Goal: Check status: Check status

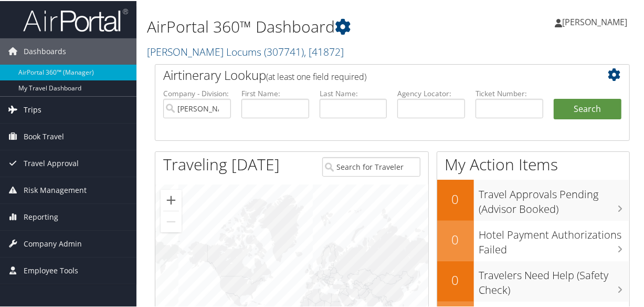
click at [43, 109] on link "Trips" at bounding box center [68, 109] width 137 height 26
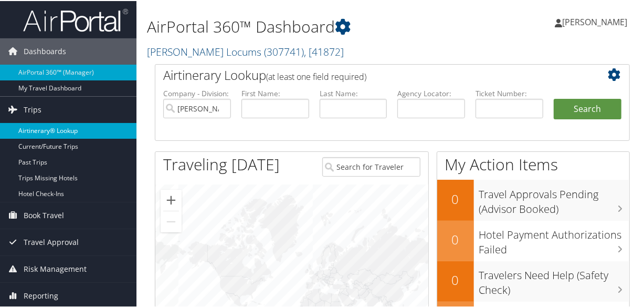
drag, startPoint x: 47, startPoint y: 129, endPoint x: 67, endPoint y: 128, distance: 20.5
click at [47, 129] on link "Airtinerary® Lookup" at bounding box center [68, 130] width 137 height 16
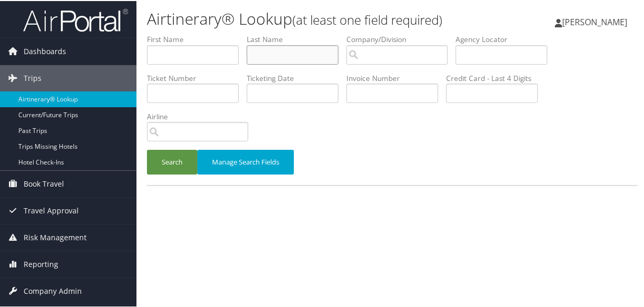
click at [264, 51] on input "text" at bounding box center [293, 53] width 92 height 19
type input "senchak"
click at [147, 149] on button "Search" at bounding box center [172, 161] width 50 height 25
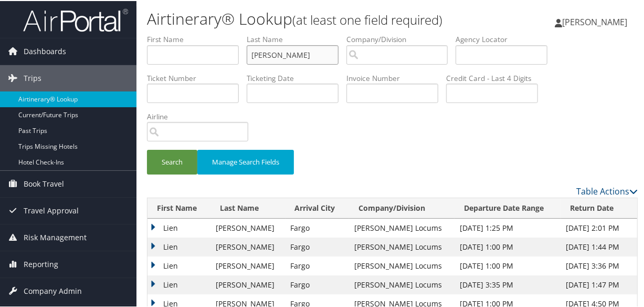
click at [147, 149] on button "Search" at bounding box center [172, 161] width 50 height 25
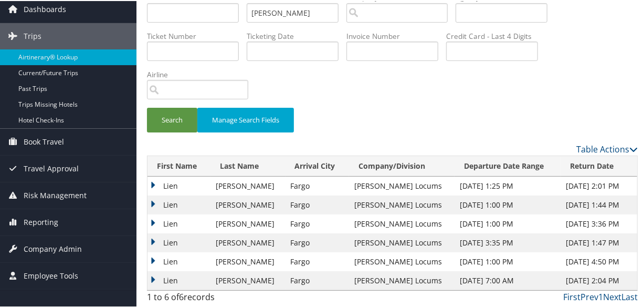
click at [152, 181] on td "Lien" at bounding box center [180, 184] width 64 height 19
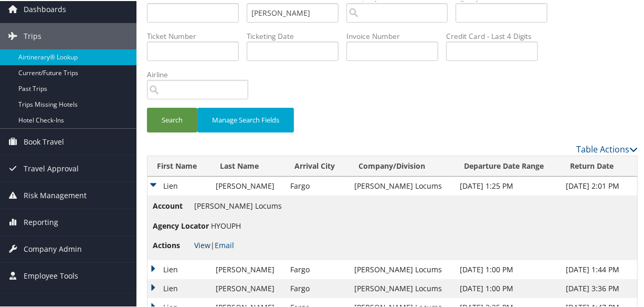
click at [204, 245] on link "View" at bounding box center [202, 244] width 16 height 10
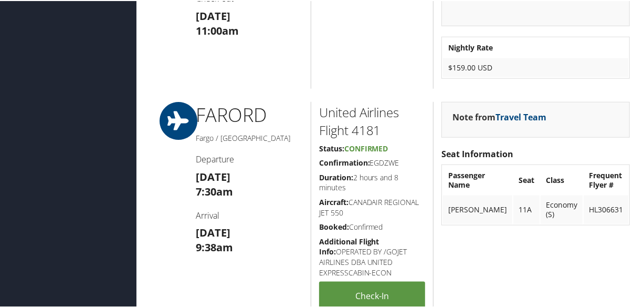
scroll to position [430, 0]
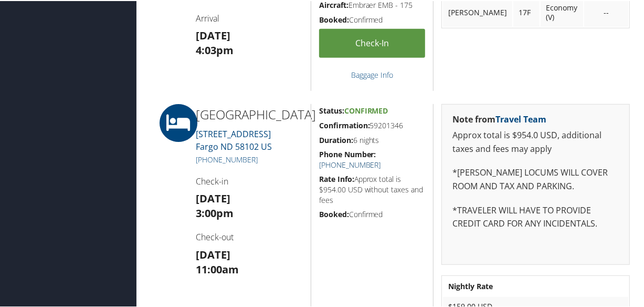
click at [381, 159] on link "[PHONE_NUMBER]" at bounding box center [350, 164] width 62 height 10
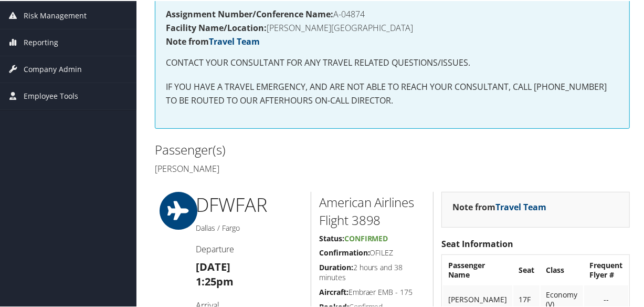
scroll to position [334, 0]
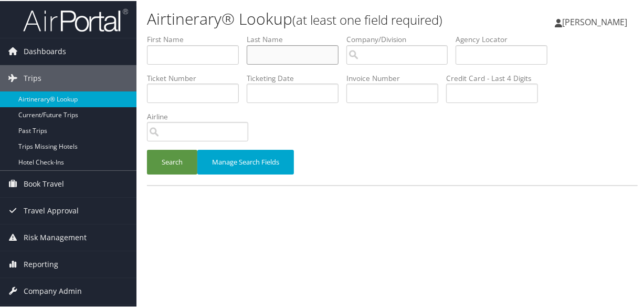
click at [279, 52] on input "text" at bounding box center [293, 53] width 92 height 19
type input "madisetty"
click at [147, 149] on button "Search" at bounding box center [172, 161] width 50 height 25
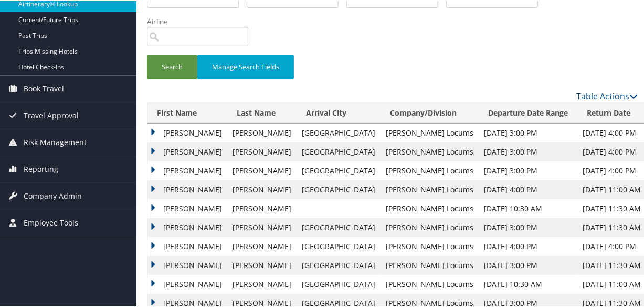
scroll to position [174, 0]
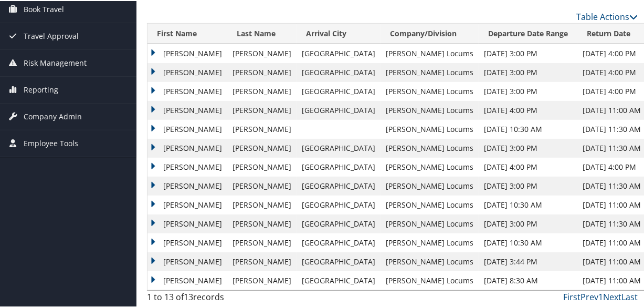
click at [147, 85] on div "Airtinerary® Lookup (at least one field required) Cheryka Saintine Cheryka Sain…" at bounding box center [393, 67] width 512 height 482
click at [154, 82] on td "Jaswanth" at bounding box center [188, 90] width 80 height 19
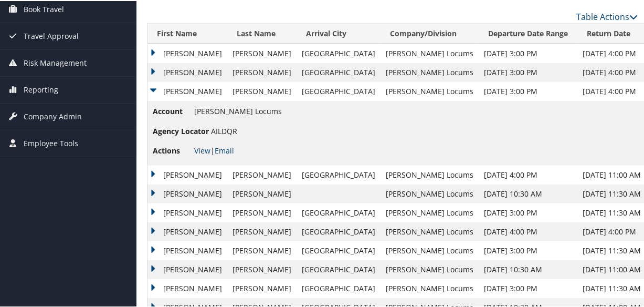
click at [203, 148] on link "View" at bounding box center [202, 149] width 16 height 10
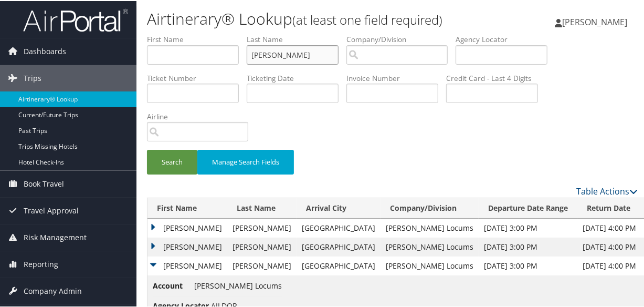
drag, startPoint x: 303, startPoint y: 53, endPoint x: 159, endPoint y: 49, distance: 144.4
click at [159, 33] on ul "First Name Last Name madisetty Departure City Arrival City Company/Division Air…" at bounding box center [392, 33] width 491 height 0
click at [147, 149] on button "Search" at bounding box center [172, 161] width 50 height 25
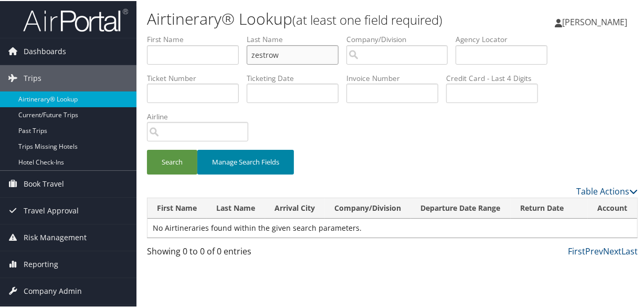
click at [147, 149] on button "Search" at bounding box center [172, 161] width 50 height 25
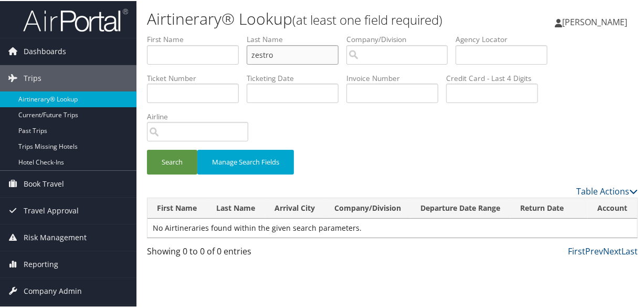
click at [300, 56] on input "zestro" at bounding box center [293, 53] width 92 height 19
type input "z"
type input "zastrow"
click at [147, 149] on button "Search" at bounding box center [172, 161] width 50 height 25
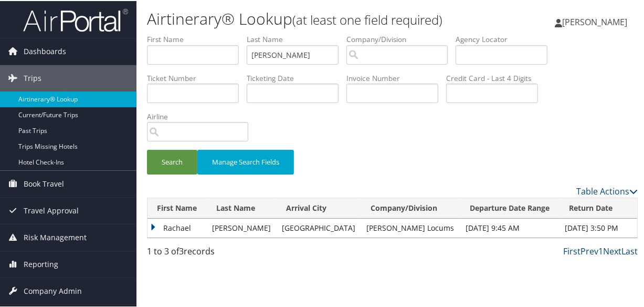
click at [156, 224] on td "Rachael" at bounding box center [177, 226] width 59 height 19
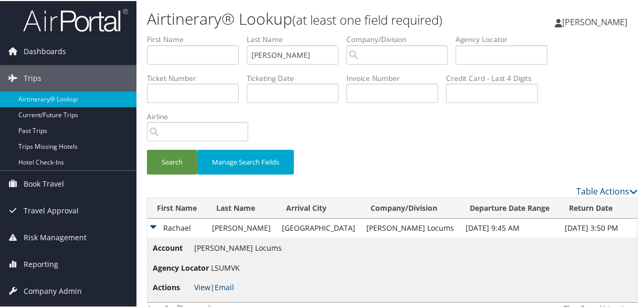
click at [203, 284] on link "View" at bounding box center [202, 286] width 16 height 10
click at [299, 51] on input "zastrow" at bounding box center [293, 53] width 92 height 19
drag, startPoint x: 235, startPoint y: 48, endPoint x: 173, endPoint y: 43, distance: 62.2
click at [173, 33] on ul "First Name Last Name zastrow Departure City Arrival City Company/Division Airpo…" at bounding box center [392, 33] width 491 height 0
type input "knight"
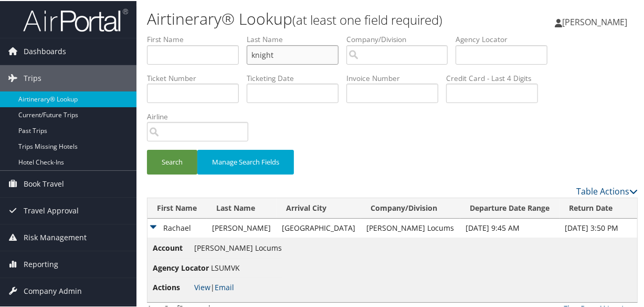
click at [147, 149] on button "Search" at bounding box center [172, 161] width 50 height 25
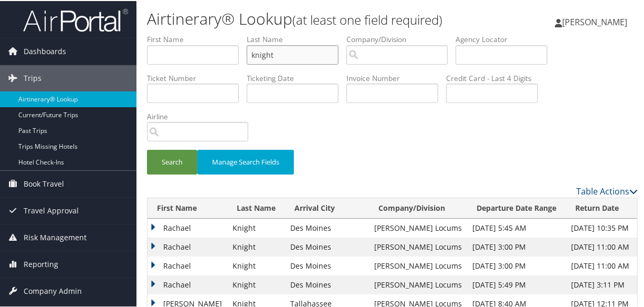
scroll to position [61, 0]
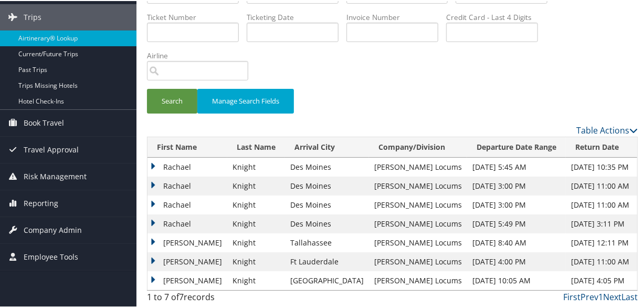
click at [152, 221] on td "Rachael" at bounding box center [188, 222] width 80 height 19
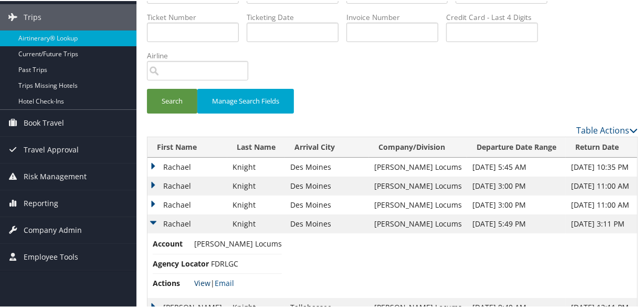
click at [203, 279] on link "View" at bounding box center [202, 282] width 16 height 10
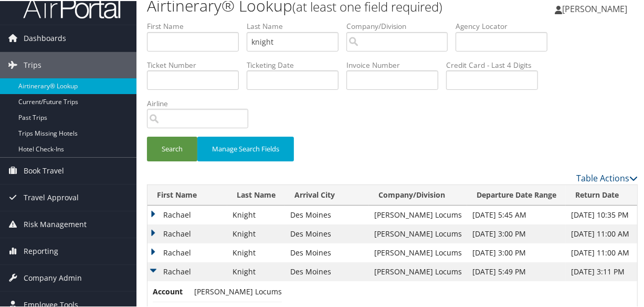
scroll to position [0, 0]
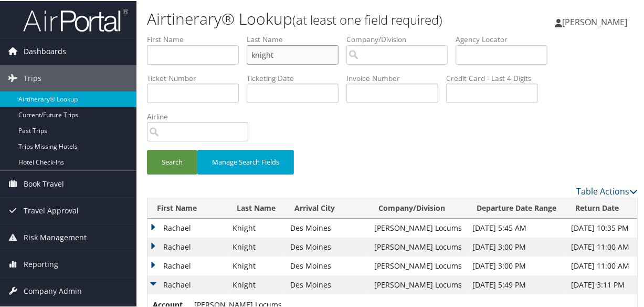
drag, startPoint x: 307, startPoint y: 55, endPoint x: 113, endPoint y: 47, distance: 193.9
click at [113, 47] on div "Dashboards AirPortal 360™ (Manager) My Travel Dashboard Trips Airtinerary® Look…" at bounding box center [324, 216] width 648 height 433
click at [428, 133] on div "Search Manage Search Fields" at bounding box center [392, 108] width 507 height 151
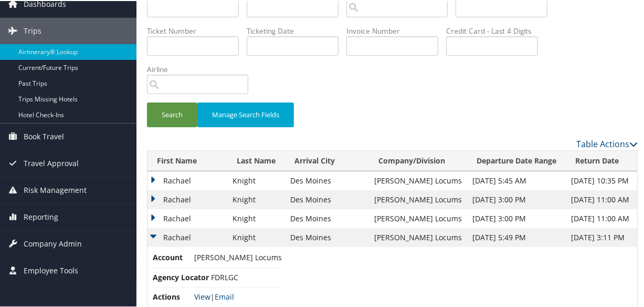
click at [204, 294] on link "View" at bounding box center [202, 295] width 16 height 10
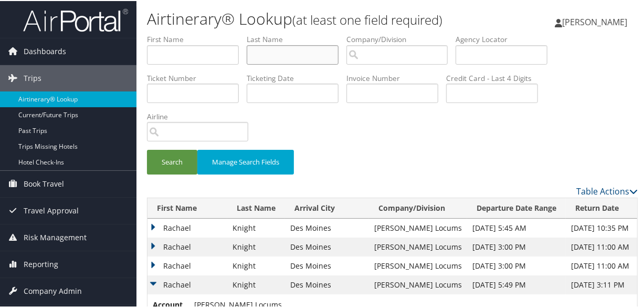
click at [308, 57] on input "text" at bounding box center [293, 53] width 92 height 19
click at [282, 60] on input "text" at bounding box center [293, 53] width 92 height 19
type input "[PERSON_NAME]"
click at [147, 149] on button "Search" at bounding box center [172, 161] width 50 height 25
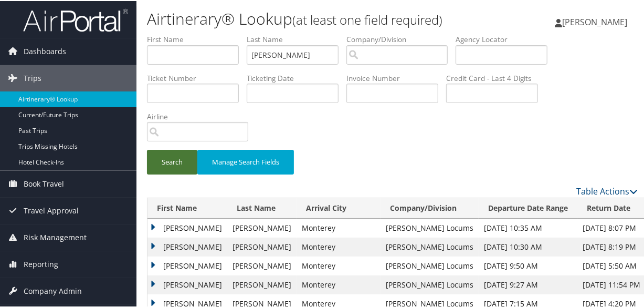
click at [173, 163] on button "Search" at bounding box center [172, 161] width 50 height 25
click at [295, 55] on input "[PERSON_NAME]" at bounding box center [293, 53] width 92 height 19
click at [147, 149] on button "Search" at bounding box center [172, 161] width 50 height 25
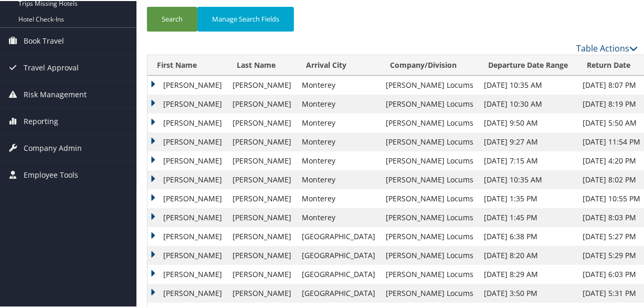
click at [152, 100] on td "[PERSON_NAME]" at bounding box center [188, 102] width 80 height 19
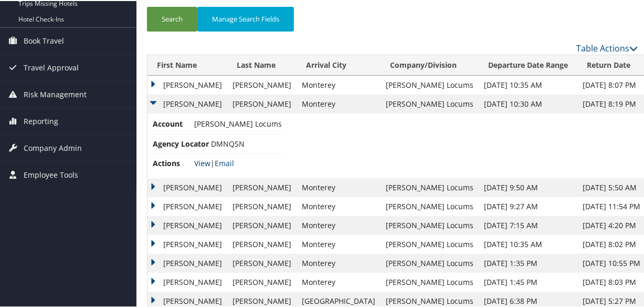
click at [206, 163] on link "View" at bounding box center [202, 162] width 16 height 10
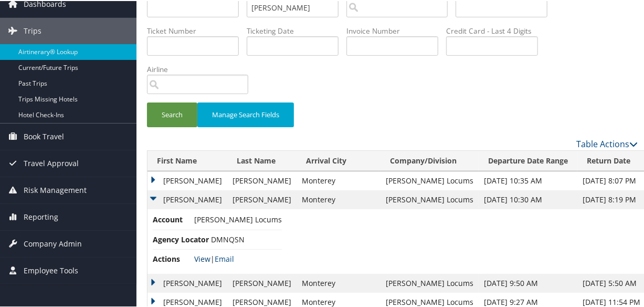
scroll to position [0, 0]
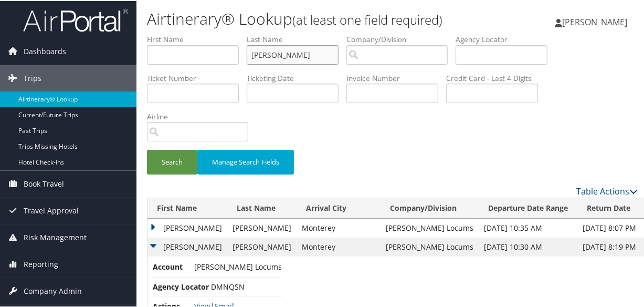
click at [313, 56] on input "[PERSON_NAME]" at bounding box center [293, 53] width 92 height 19
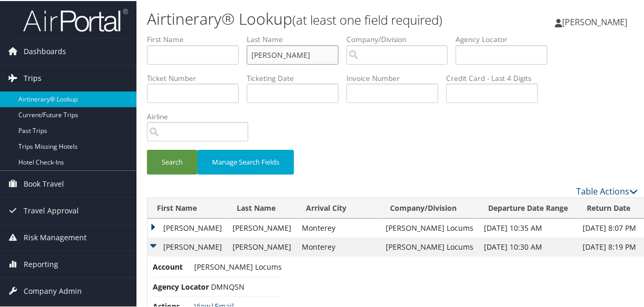
drag, startPoint x: 313, startPoint y: 56, endPoint x: 108, endPoint y: 69, distance: 205.2
type input "\"
click at [147, 149] on button "Search" at bounding box center [172, 161] width 50 height 25
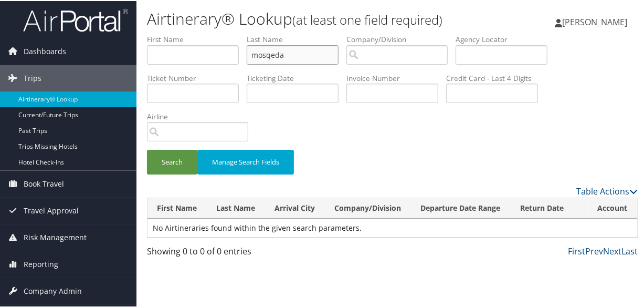
click at [147, 149] on button "Search" at bounding box center [172, 161] width 50 height 25
type input "mosqueda"
click at [147, 149] on button "Search" at bounding box center [172, 161] width 50 height 25
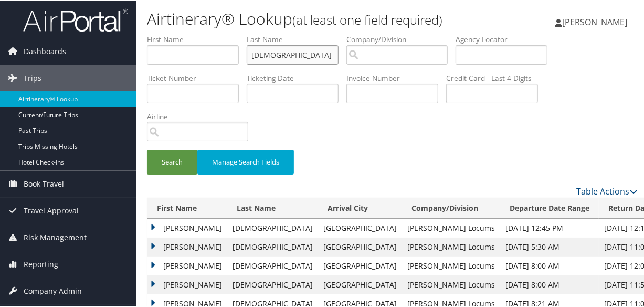
scroll to position [95, 0]
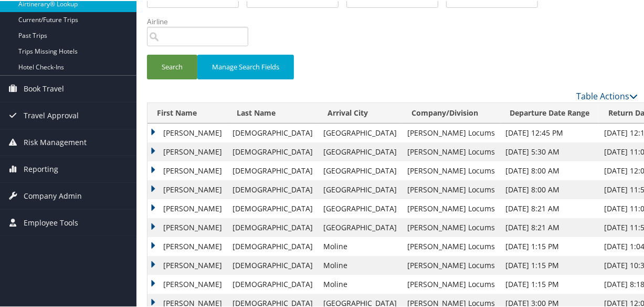
click at [150, 148] on td "Eric" at bounding box center [188, 150] width 80 height 19
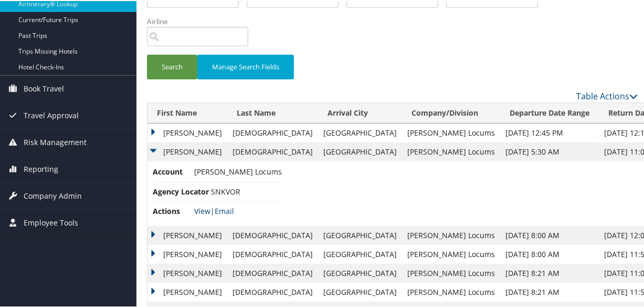
click at [201, 211] on link "View" at bounding box center [202, 210] width 16 height 10
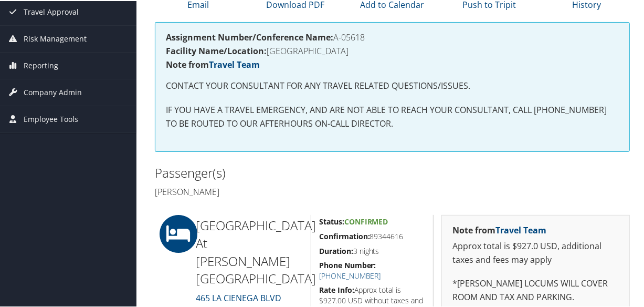
scroll to position [215, 0]
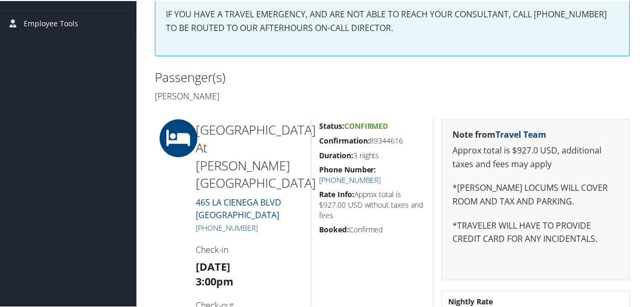
click at [381, 174] on link "(310) 247-0400" at bounding box center [350, 179] width 62 height 10
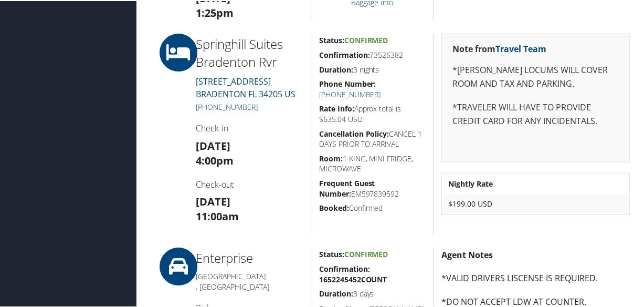
scroll to position [430, 0]
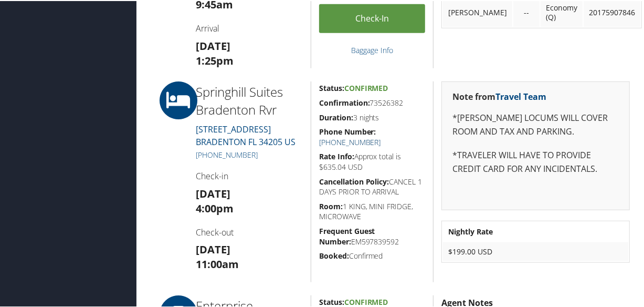
click at [381, 136] on link "[PHONE_NUMBER]" at bounding box center [350, 141] width 62 height 10
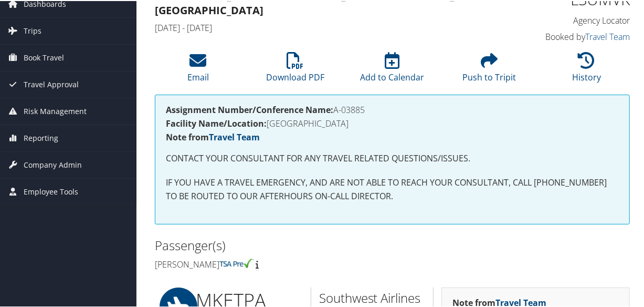
scroll to position [0, 0]
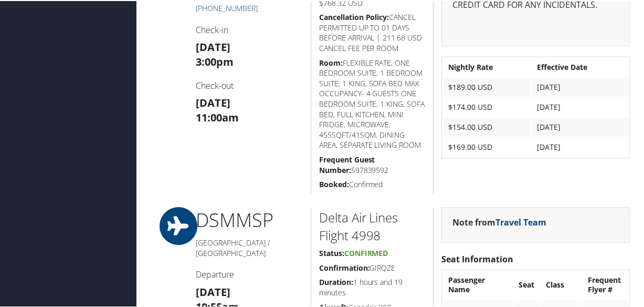
scroll to position [1379, 0]
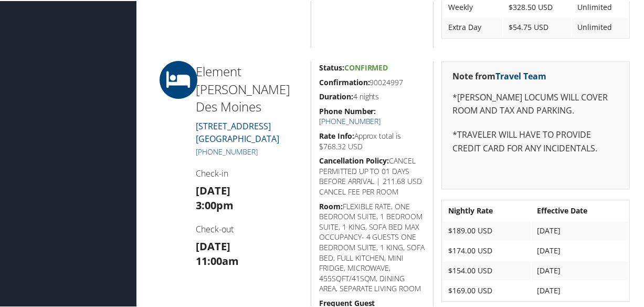
click at [381, 115] on link "+1 (515) 661-4345" at bounding box center [350, 120] width 62 height 10
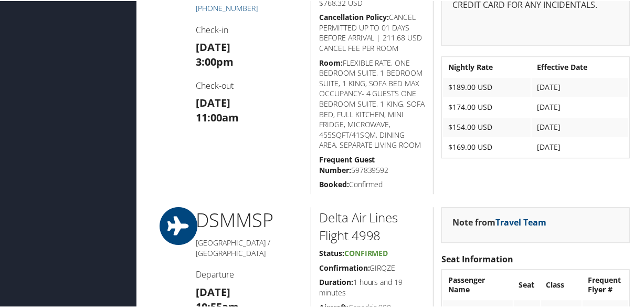
scroll to position [1427, 0]
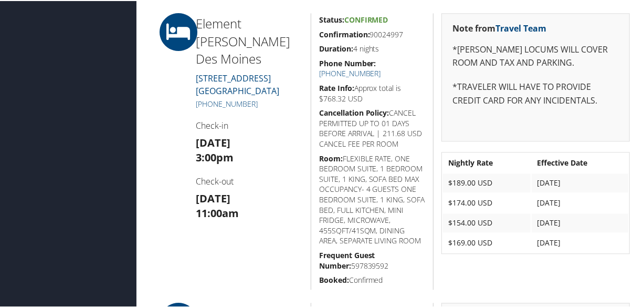
click at [219, 231] on div "Element Wes Des Moines 575 SOUTH PRAIRIE VIEW DRIVE WEST DES MOINES IA 50266 +1…" at bounding box center [249, 150] width 123 height 276
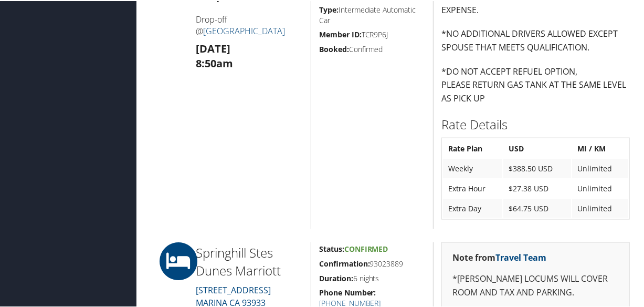
scroll to position [1050, 0]
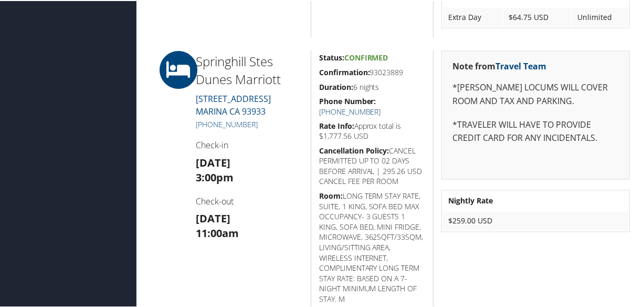
click at [381, 106] on link "[PHONE_NUMBER]" at bounding box center [350, 111] width 62 height 10
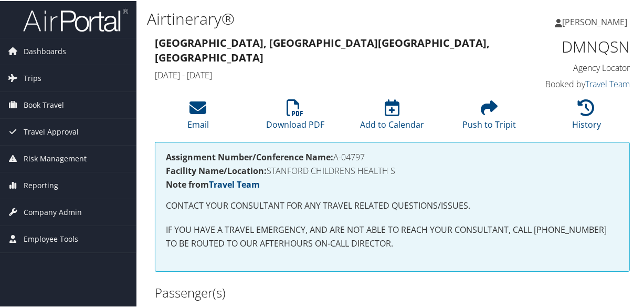
scroll to position [143, 0]
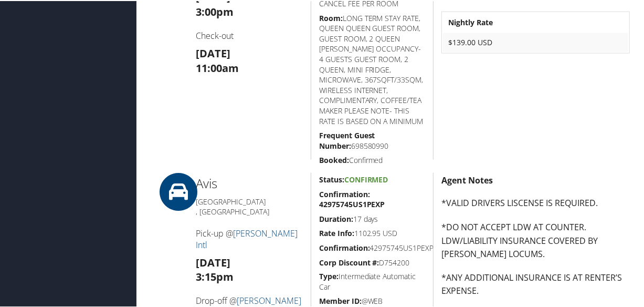
scroll to position [716, 0]
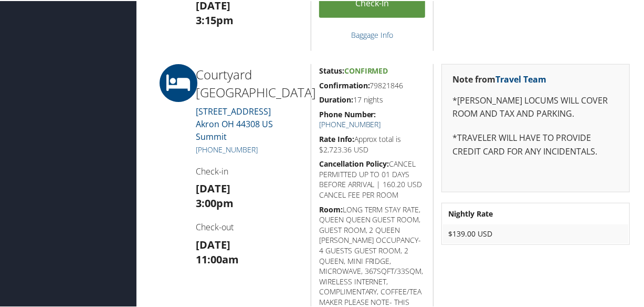
click at [381, 118] on link "+1 (330) 252-9228" at bounding box center [350, 123] width 62 height 10
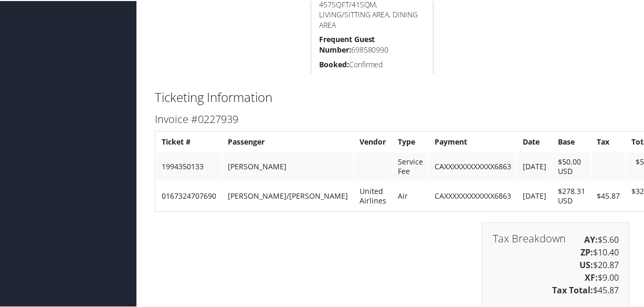
scroll to position [1432, 0]
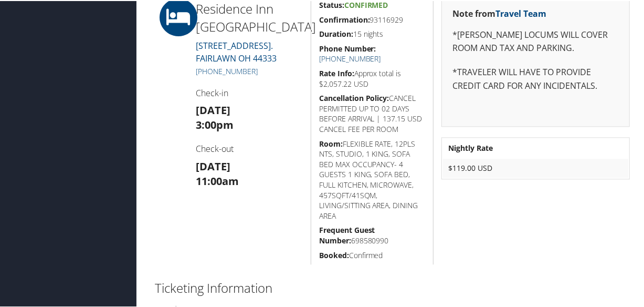
click at [381, 53] on link "+1 (330) 664-7800" at bounding box center [350, 58] width 62 height 10
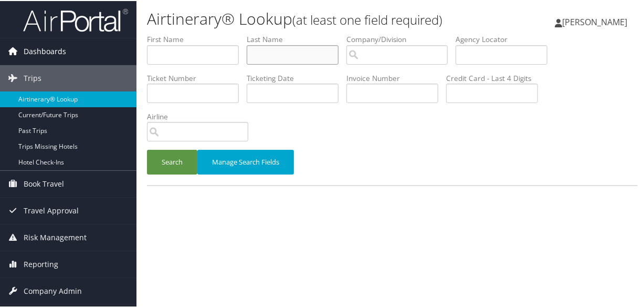
drag, startPoint x: 270, startPoint y: 52, endPoint x: 50, endPoint y: 46, distance: 219.6
click at [270, 52] on input "text" at bounding box center [293, 53] width 92 height 19
type input "[PERSON_NAME]"
click at [147, 149] on button "Search" at bounding box center [172, 161] width 50 height 25
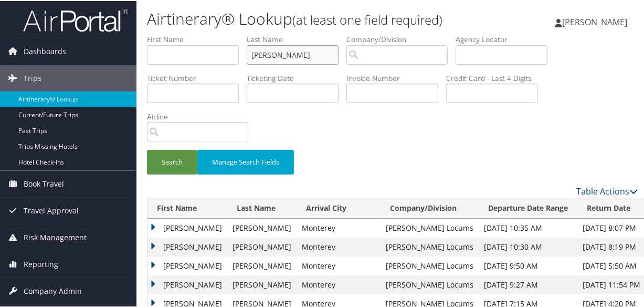
drag, startPoint x: 309, startPoint y: 58, endPoint x: 193, endPoint y: 43, distance: 117.1
click at [193, 33] on ul "First Name Last Name [PERSON_NAME] Departure City Arrival City Company/Division…" at bounding box center [392, 33] width 491 height 0
